Goal: Transaction & Acquisition: Book appointment/travel/reservation

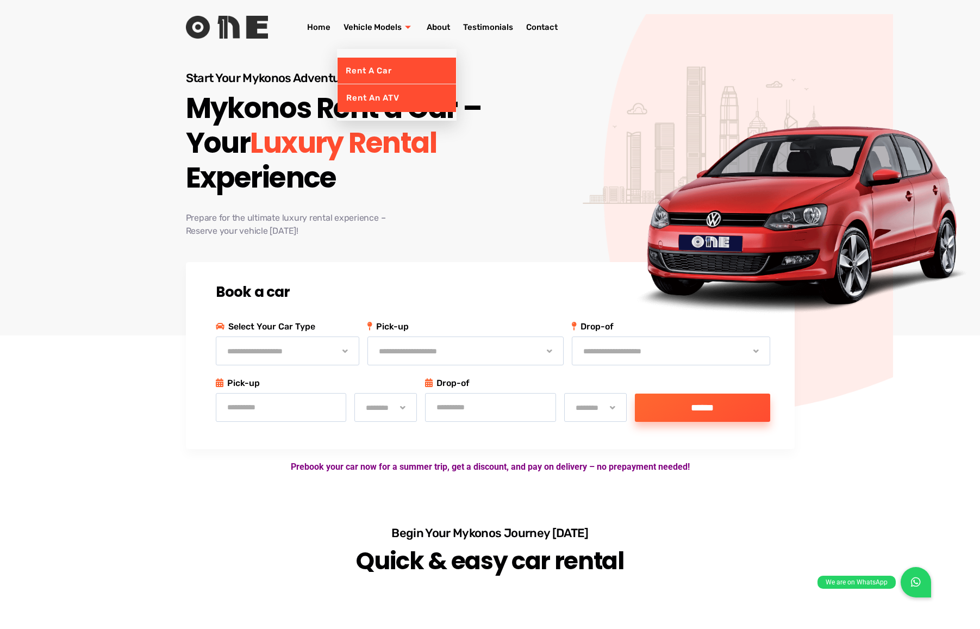
click at [371, 97] on link "Rent an ATV" at bounding box center [397, 97] width 119 height 27
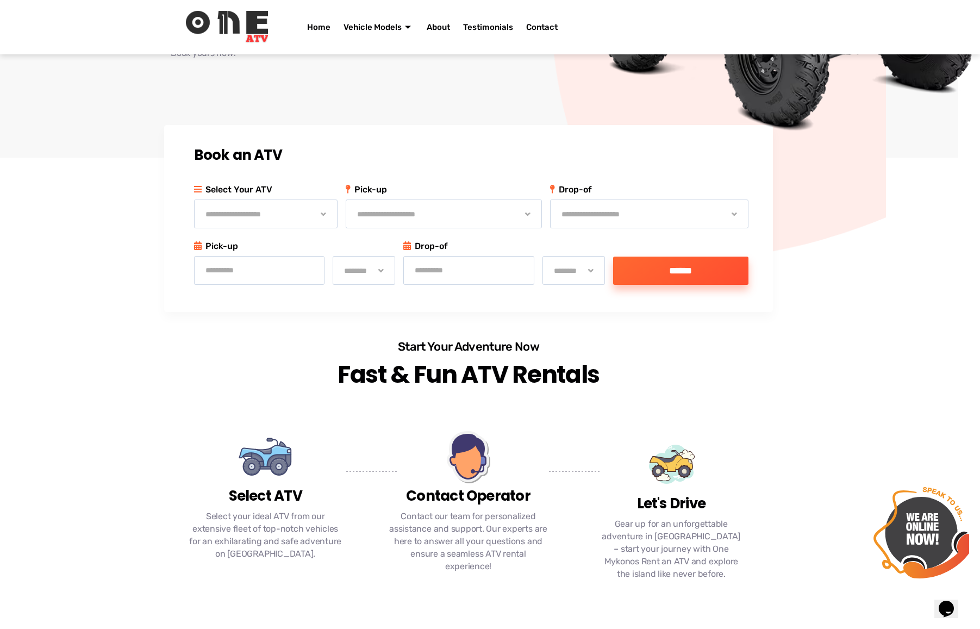
scroll to position [207, 22]
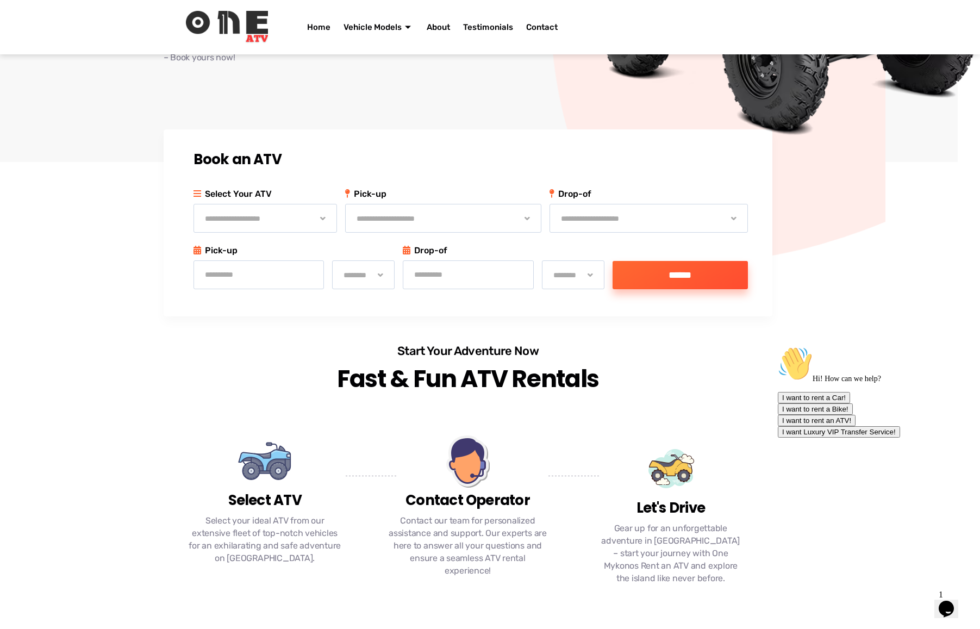
click at [680, 442] on img at bounding box center [671, 469] width 54 height 54
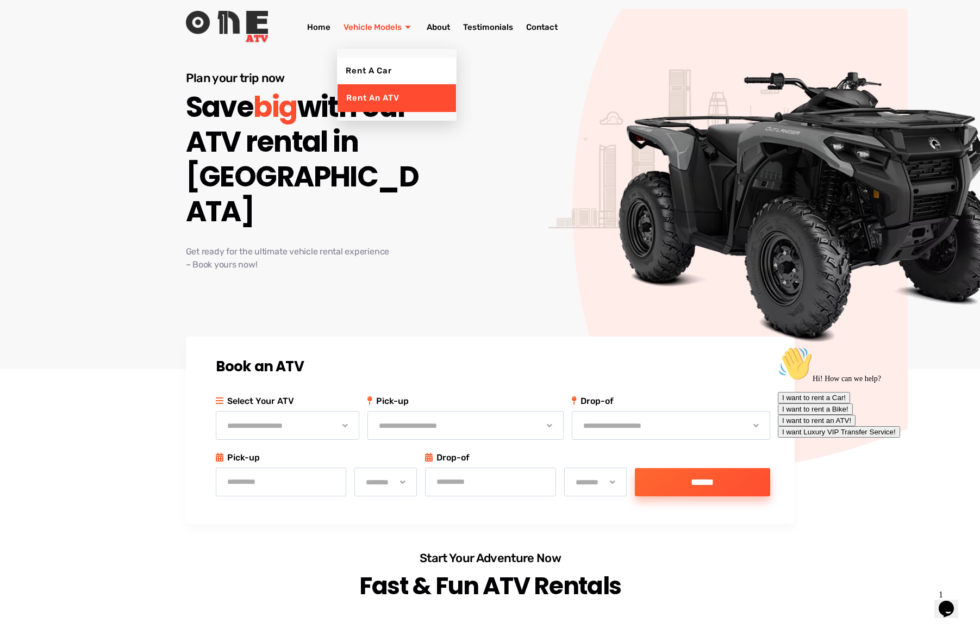
click at [368, 98] on link "Rent an ATV" at bounding box center [397, 97] width 119 height 27
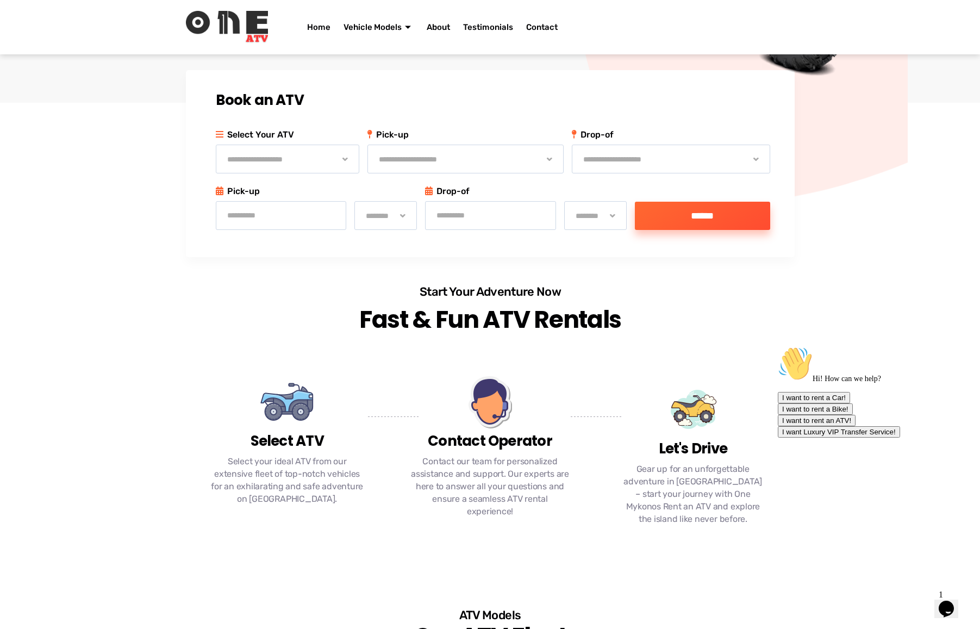
scroll to position [265, 0]
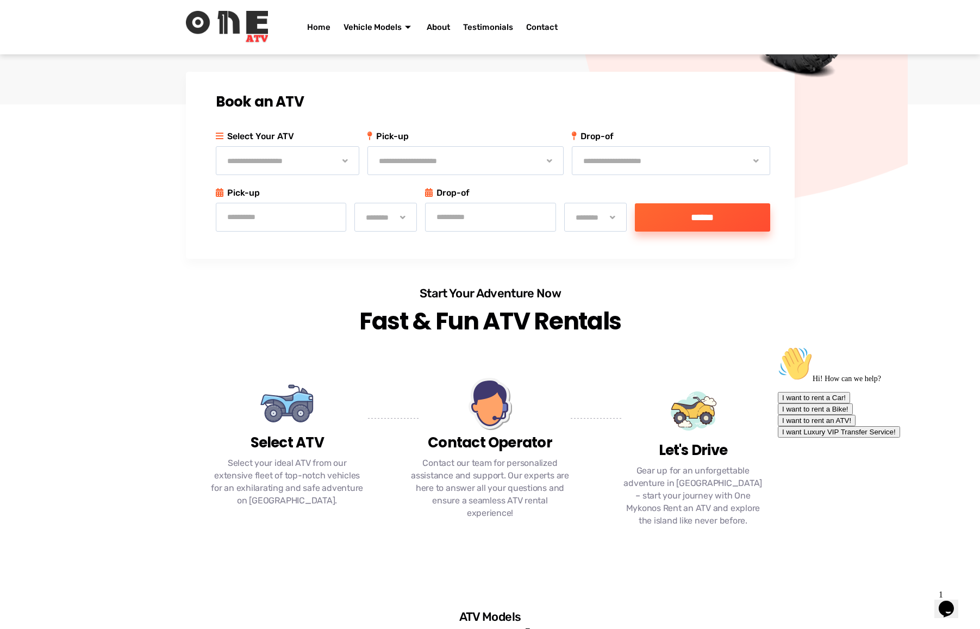
click at [287, 376] on img at bounding box center [287, 403] width 54 height 54
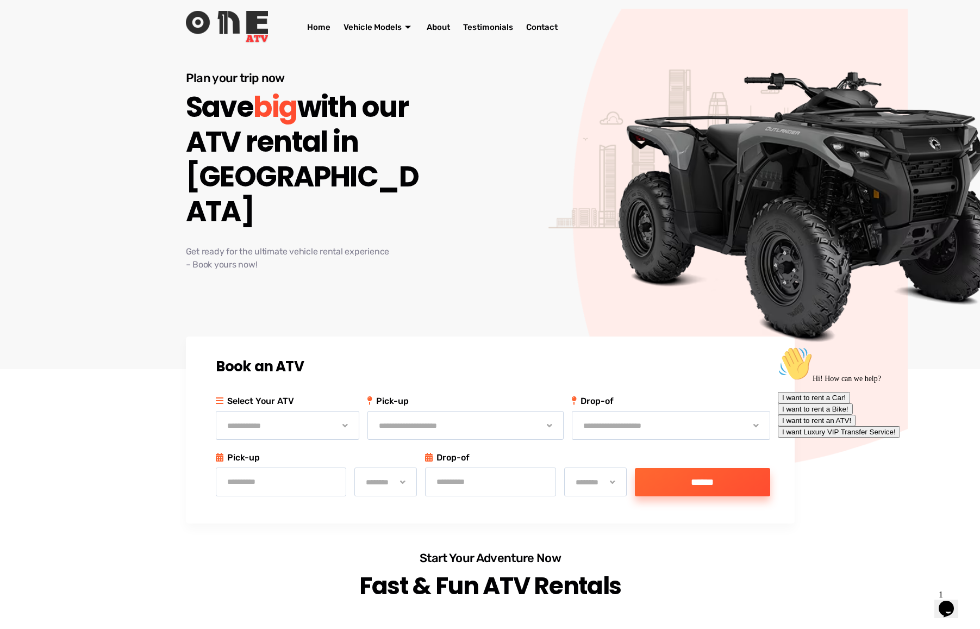
scroll to position [0, 0]
select select "**********"
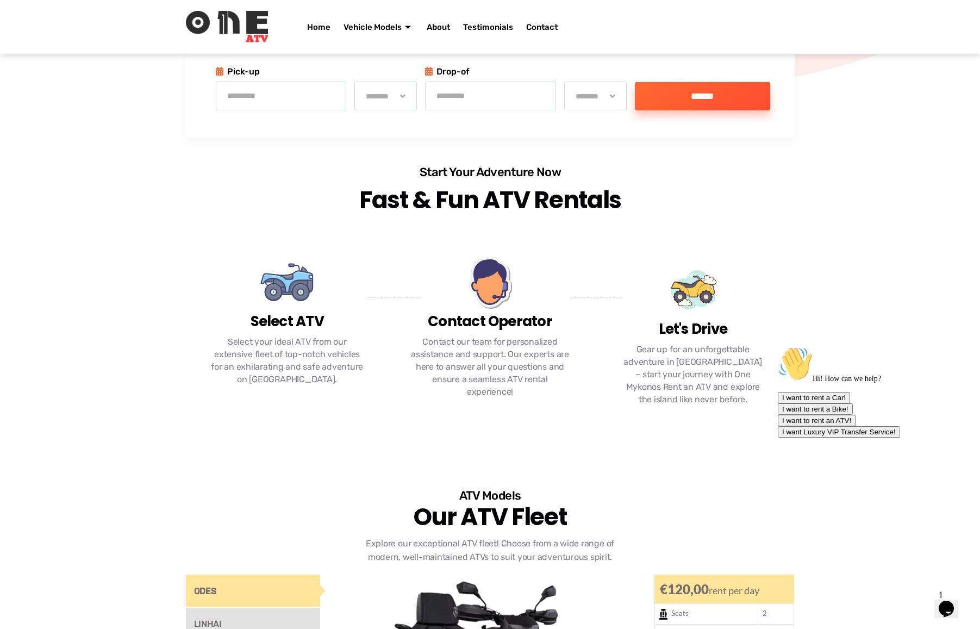
scroll to position [694, 0]
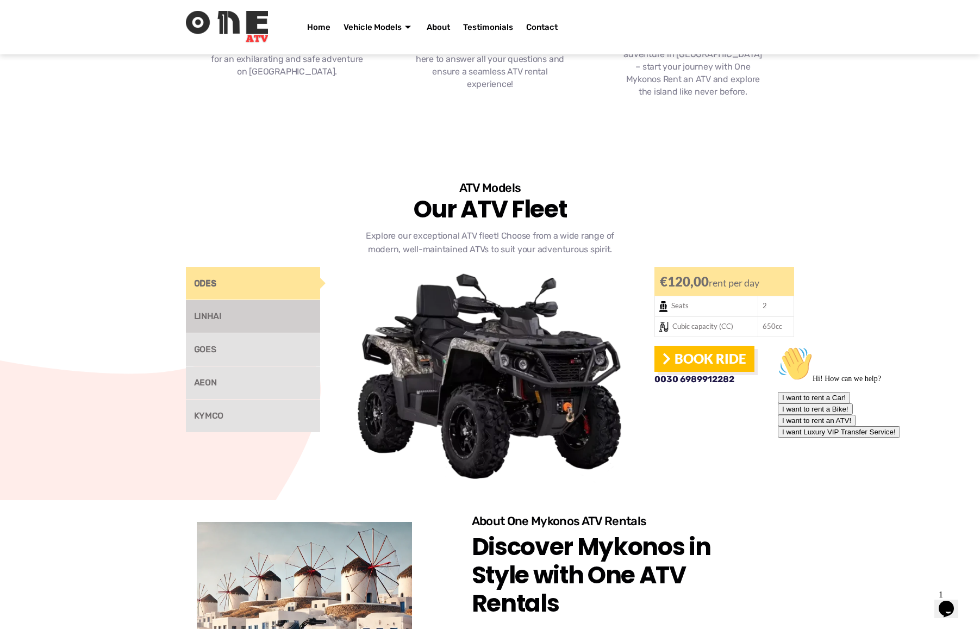
click at [266, 300] on link "LINHAI" at bounding box center [253, 316] width 135 height 33
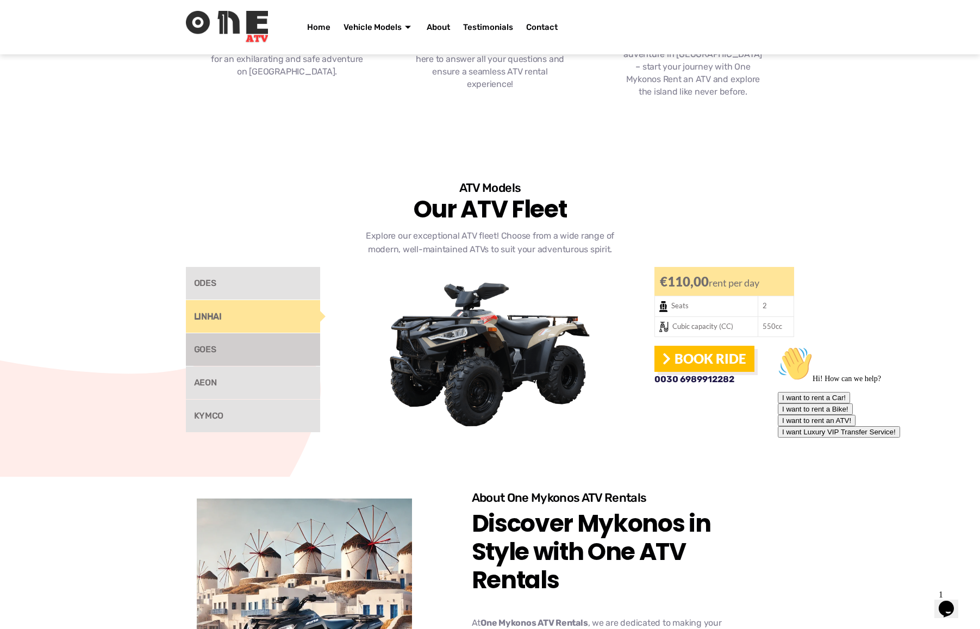
click at [262, 333] on link "GOES" at bounding box center [253, 349] width 135 height 33
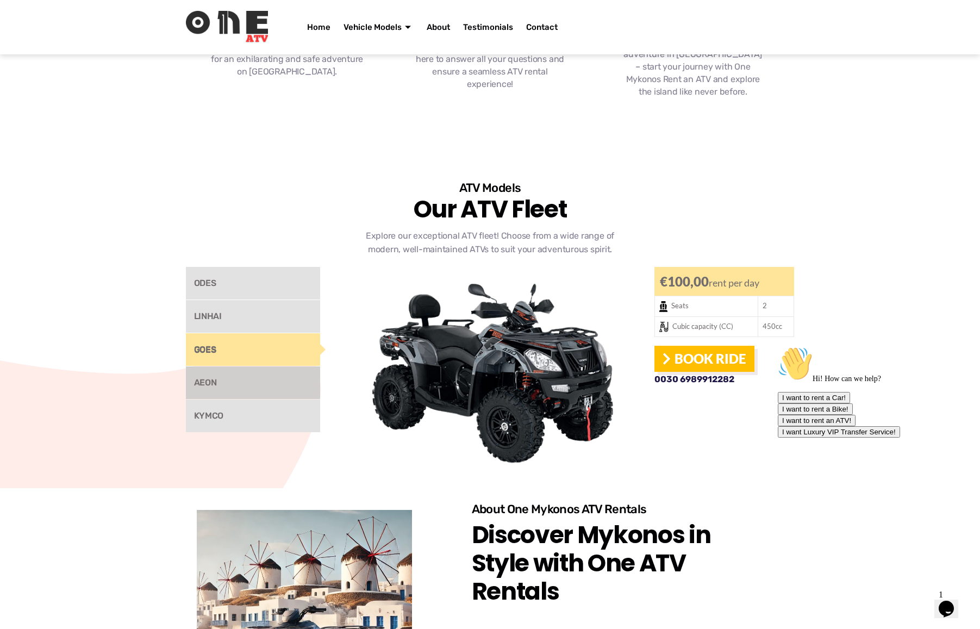
click at [251, 367] on link "AEON" at bounding box center [253, 383] width 135 height 33
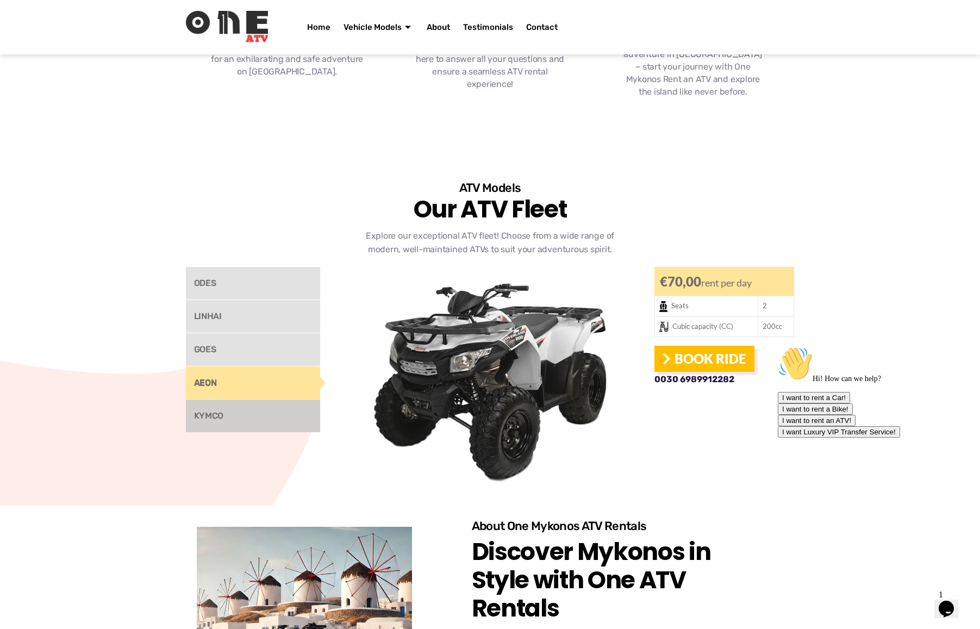
click at [243, 400] on link "KYMCO" at bounding box center [253, 416] width 135 height 33
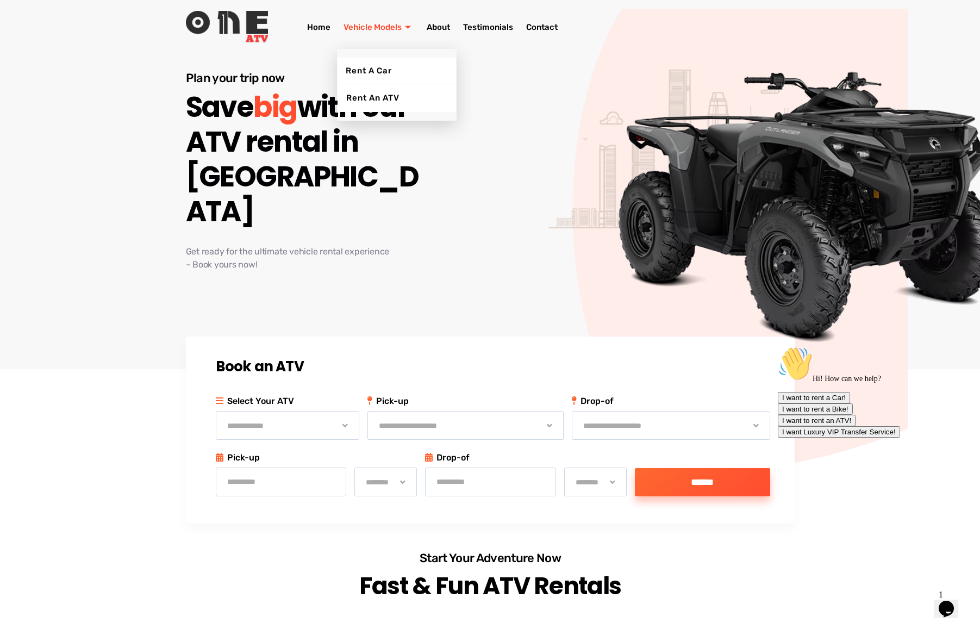
scroll to position [0, 0]
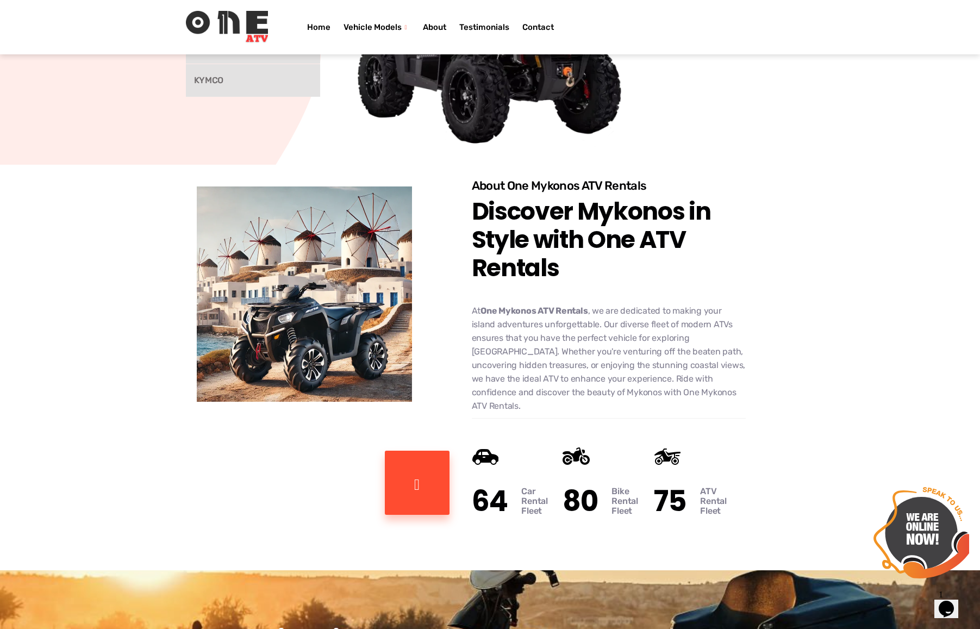
scroll to position [797, 0]
